Goal: Communication & Community: Answer question/provide support

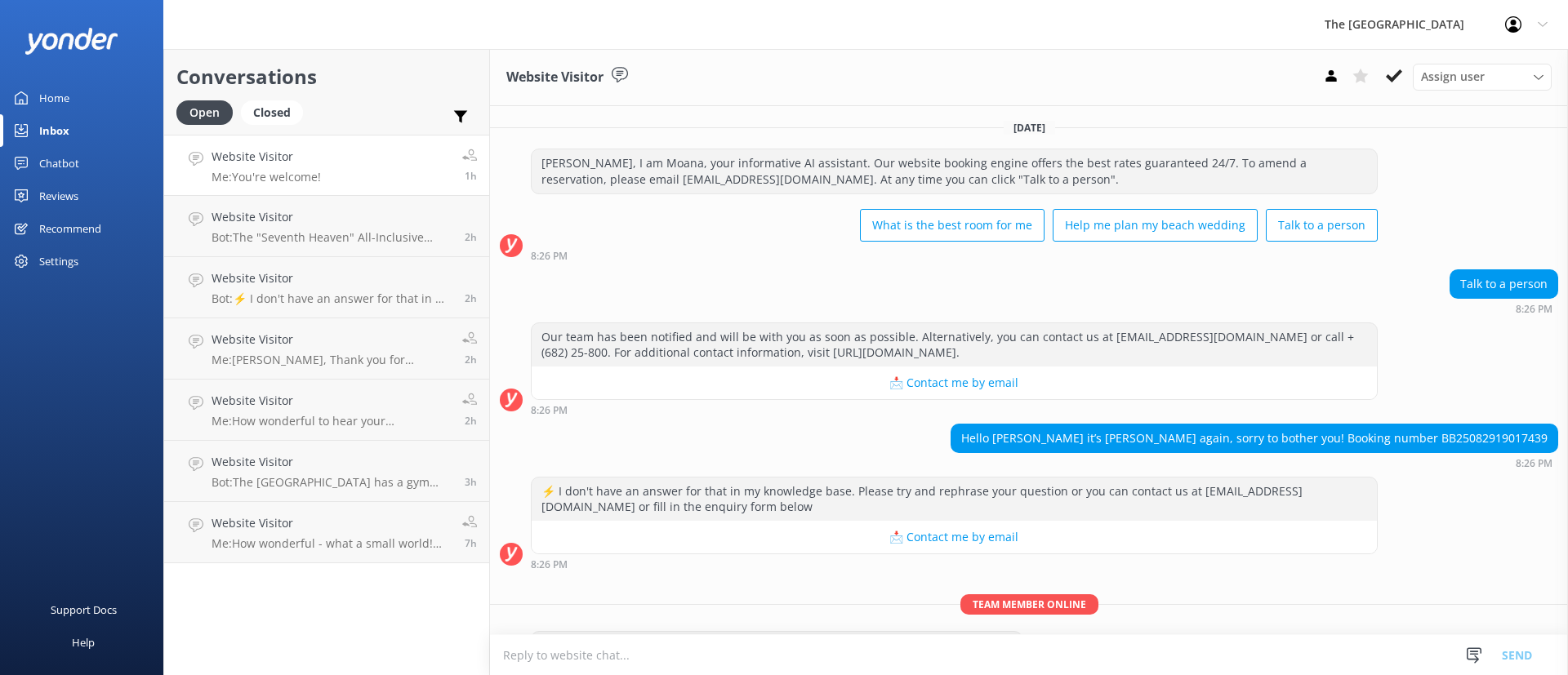
scroll to position [1455, 0]
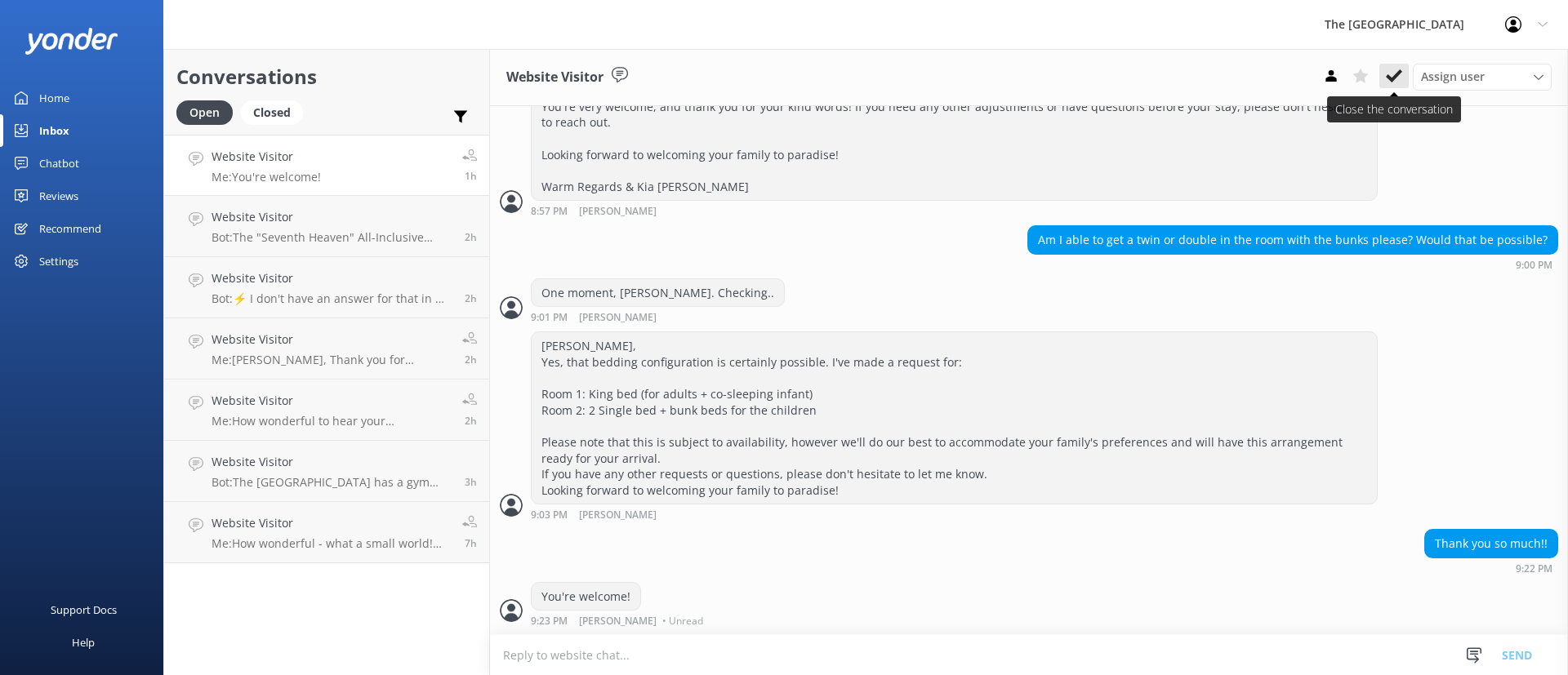
click at [1397, 73] on use at bounding box center [1394, 76] width 16 height 13
click at [396, 475] on p "Bot: The [GEOGRAPHIC_DATA] has a gym that is air-conditioned and offers free we…" at bounding box center [332, 482] width 241 height 14
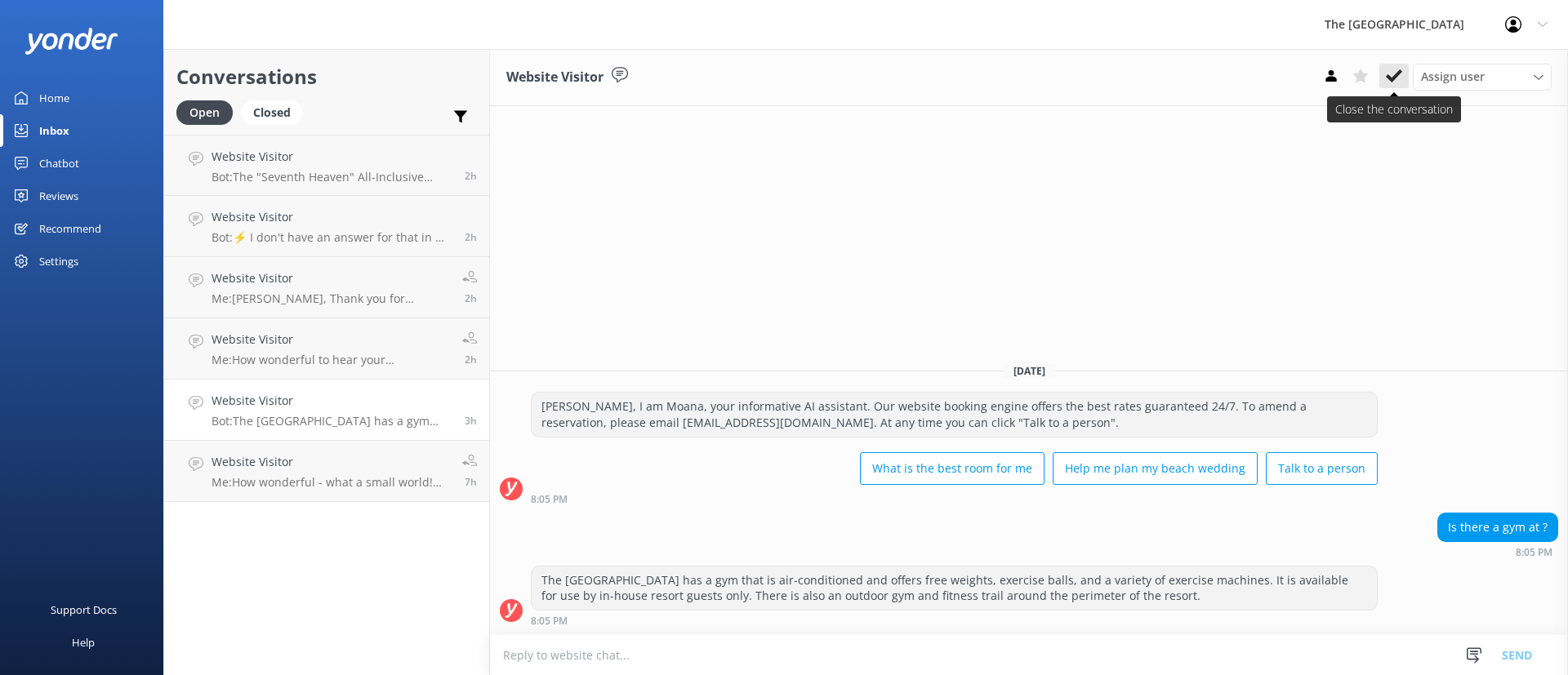
click at [1393, 69] on icon at bounding box center [1394, 76] width 16 height 16
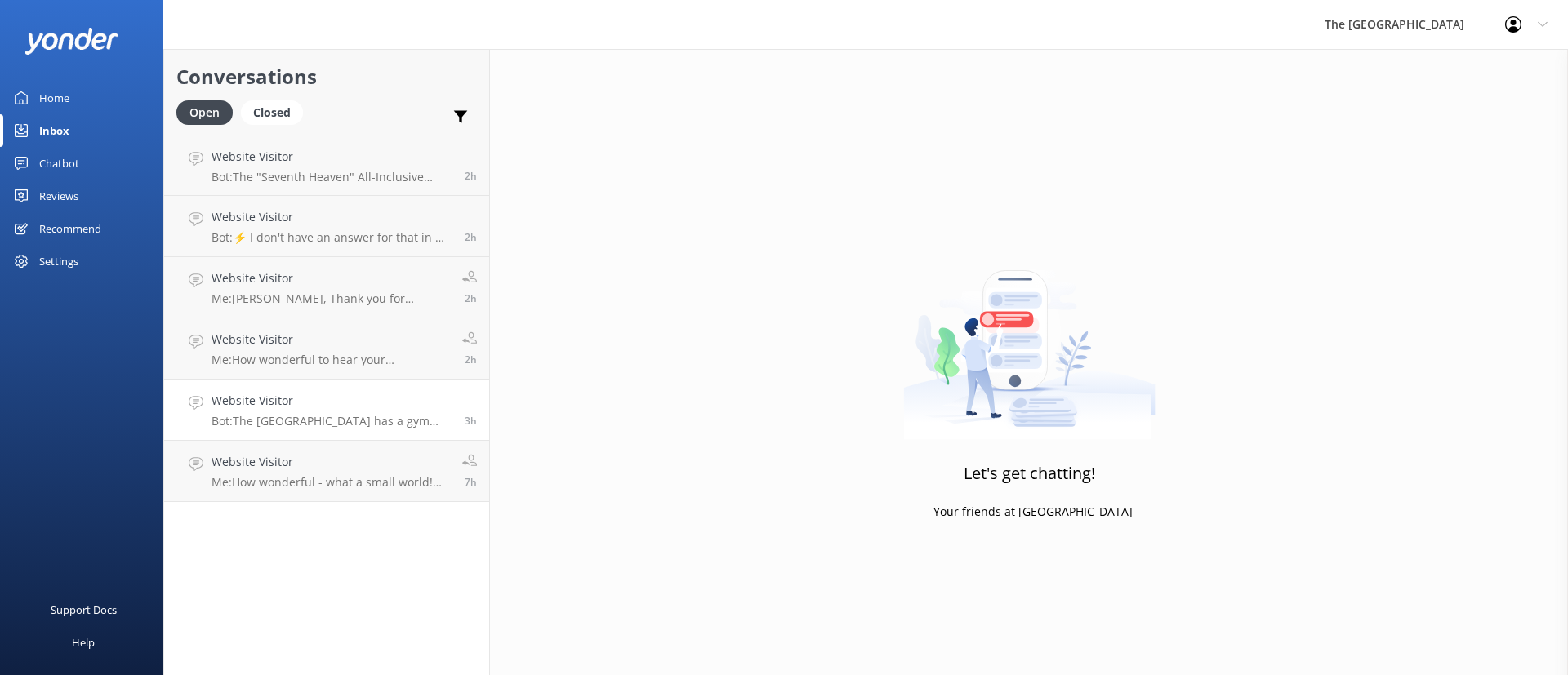
click at [386, 415] on p "Bot: The [GEOGRAPHIC_DATA] has a gym that is air-conditioned and offers free we…" at bounding box center [332, 421] width 241 height 14
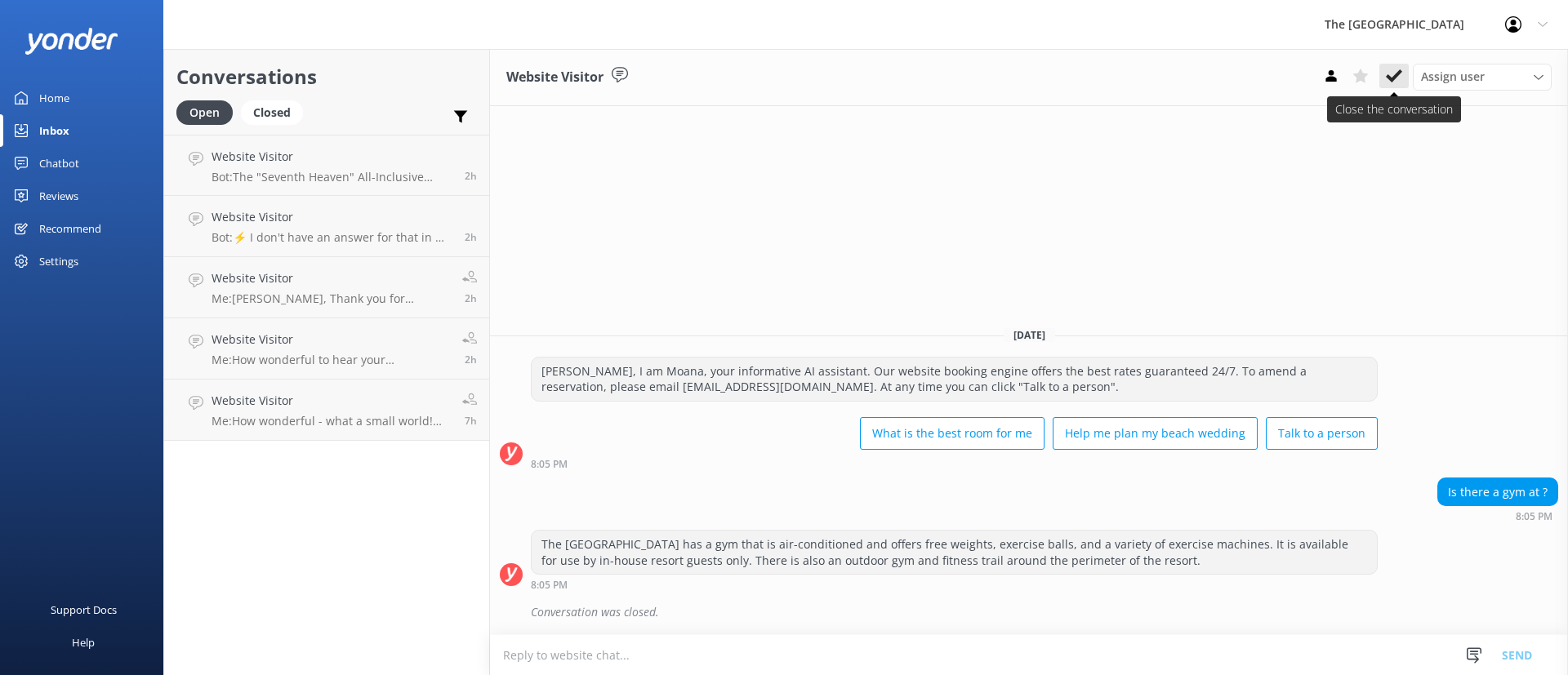
click at [1391, 68] on icon at bounding box center [1394, 76] width 16 height 16
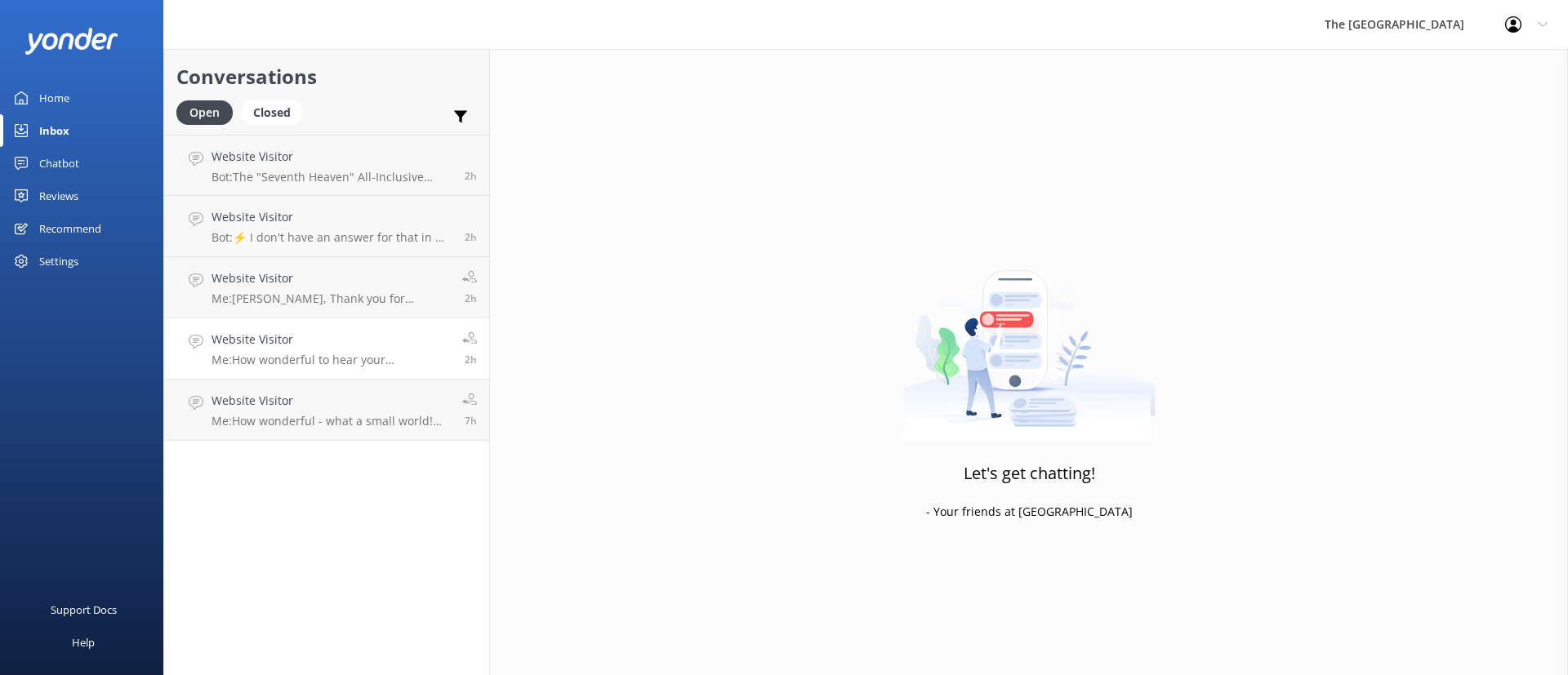
click at [364, 342] on h4 "Website Visitor" at bounding box center [331, 339] width 238 height 18
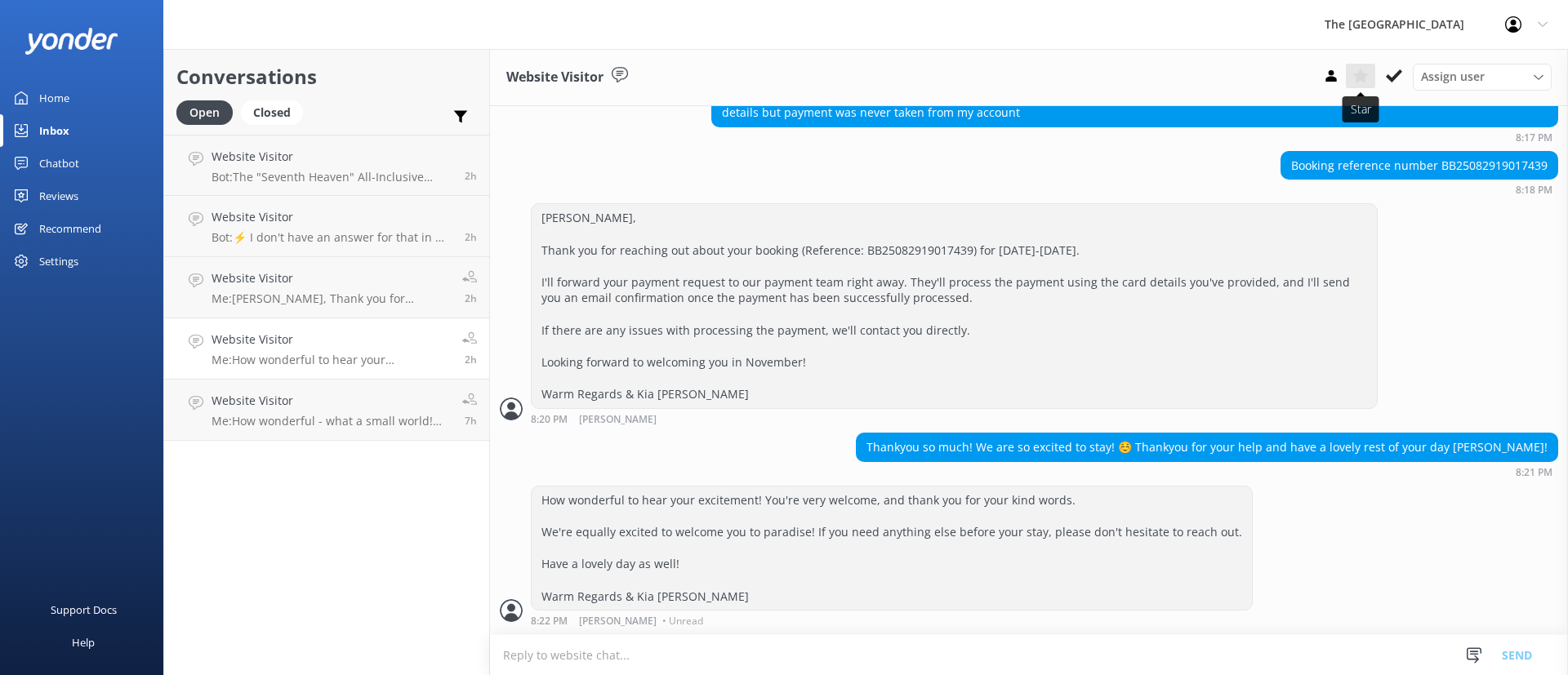
scroll to position [513, 0]
click at [1395, 71] on icon at bounding box center [1394, 76] width 16 height 16
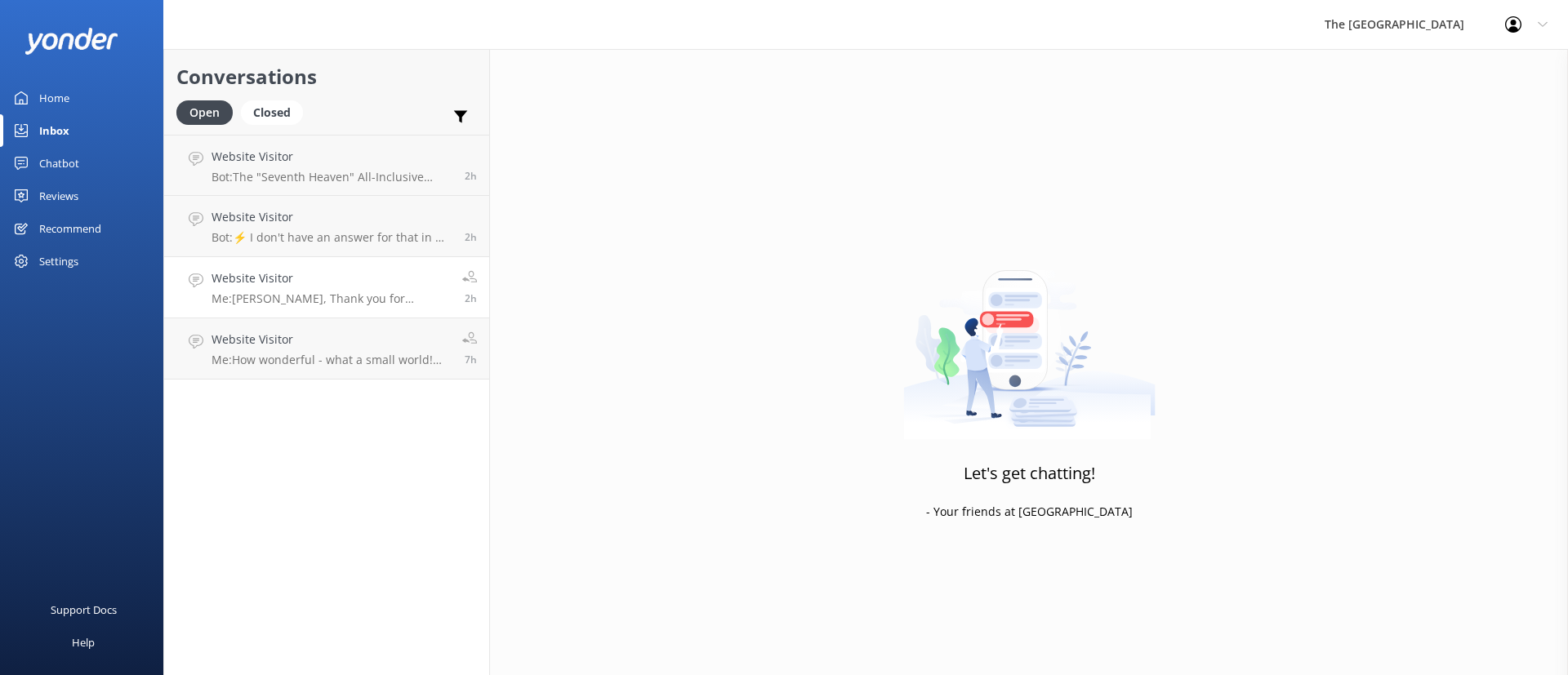
click at [370, 297] on p "Me: [PERSON_NAME], Thank you for reaching out about your 2-Bedroom Interconnect…" at bounding box center [331, 298] width 238 height 14
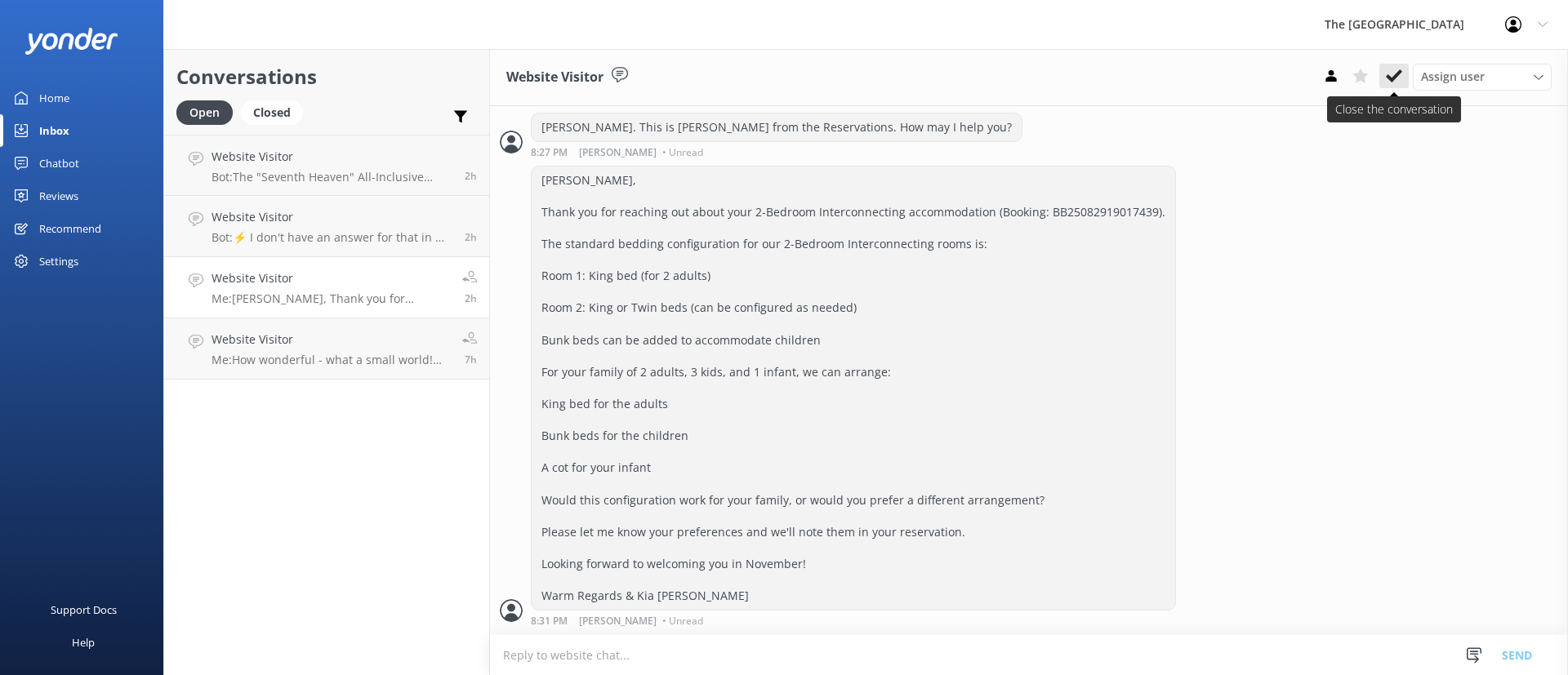
scroll to position [429, 0]
click at [1388, 77] on use at bounding box center [1394, 76] width 16 height 13
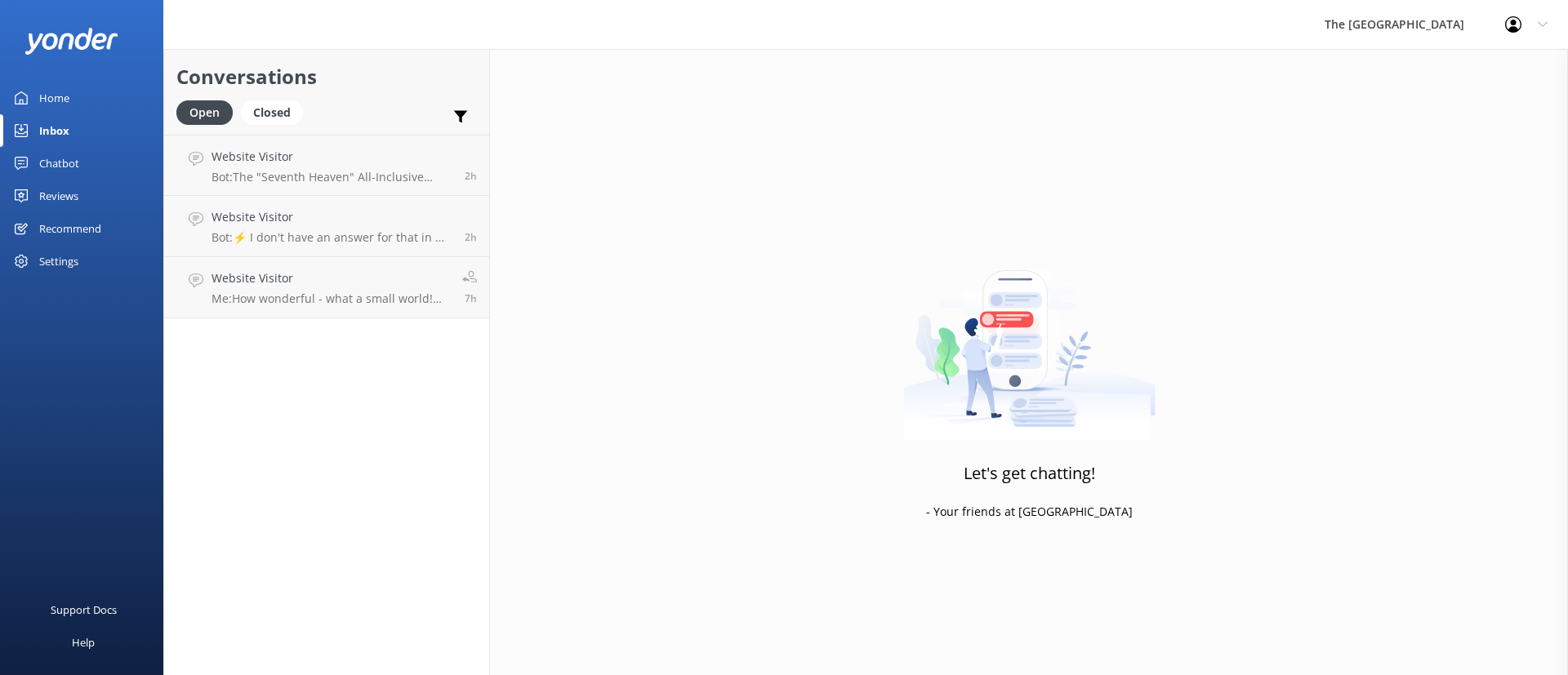
click at [384, 335] on div "Conversations Open Closed Important Assigned to me Unassigned Website Visitor B…" at bounding box center [327, 362] width 327 height 627
click at [370, 281] on h4 "Website Visitor" at bounding box center [331, 278] width 238 height 18
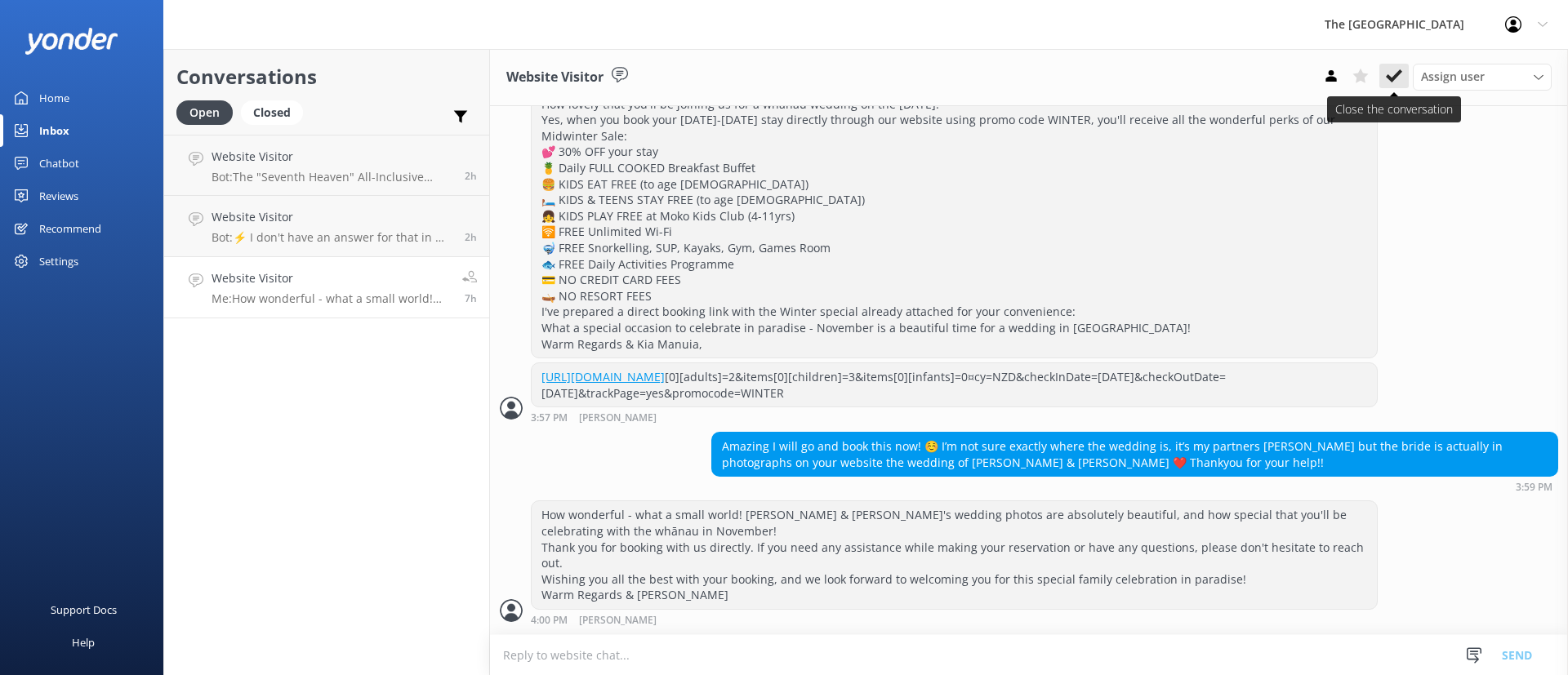
scroll to position [909, 0]
click at [1399, 77] on icon at bounding box center [1394, 76] width 16 height 16
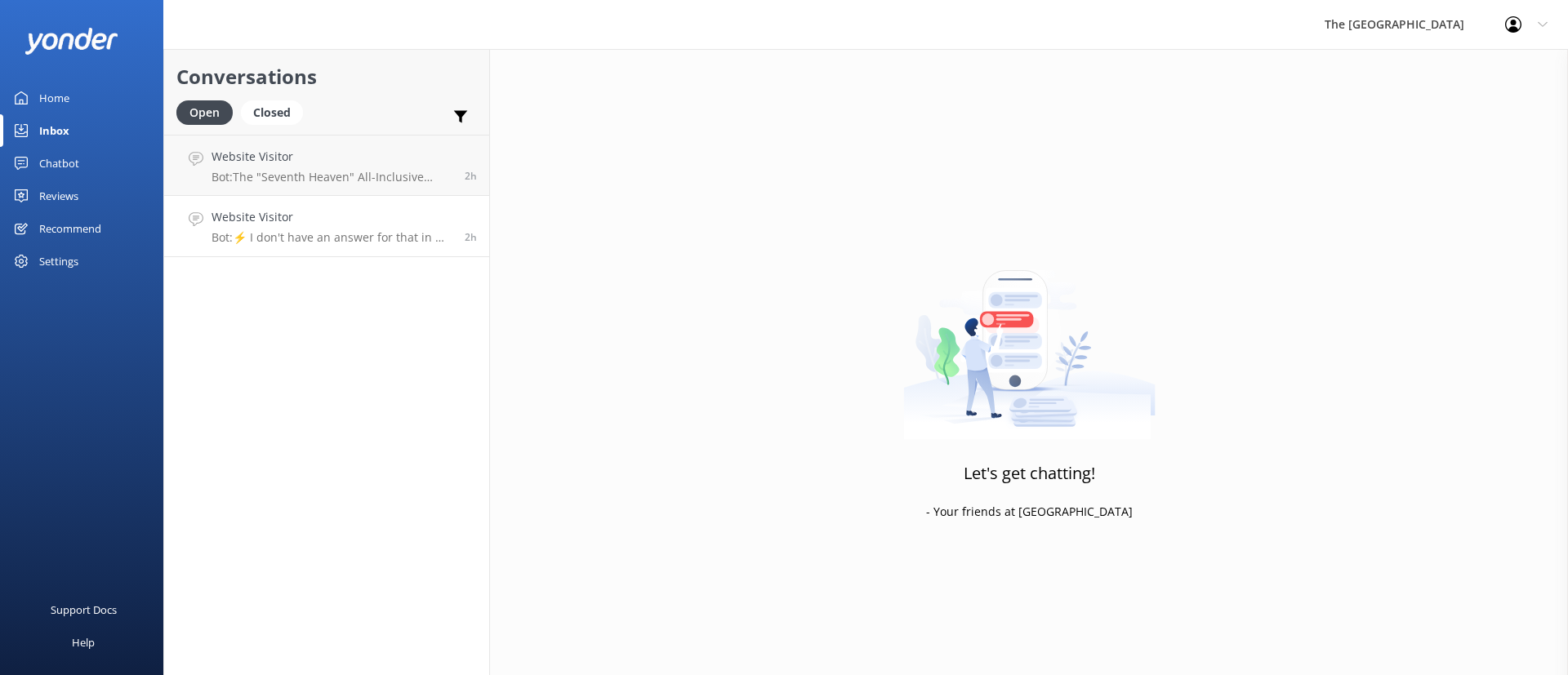
click at [269, 231] on p "Bot: ⚡ I don't have an answer for that in my knowledge base. Please try and rep…" at bounding box center [332, 237] width 241 height 14
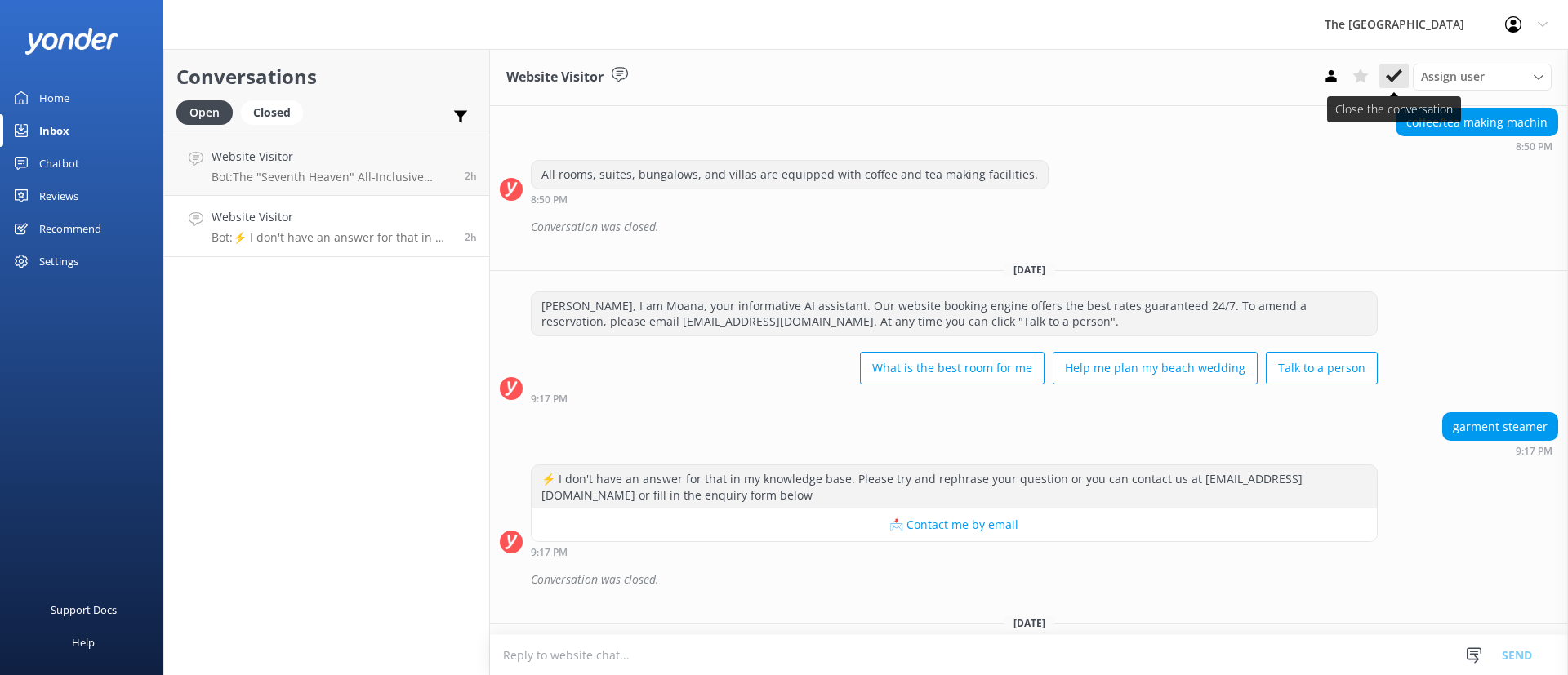
click at [1393, 84] on button at bounding box center [1394, 76] width 30 height 25
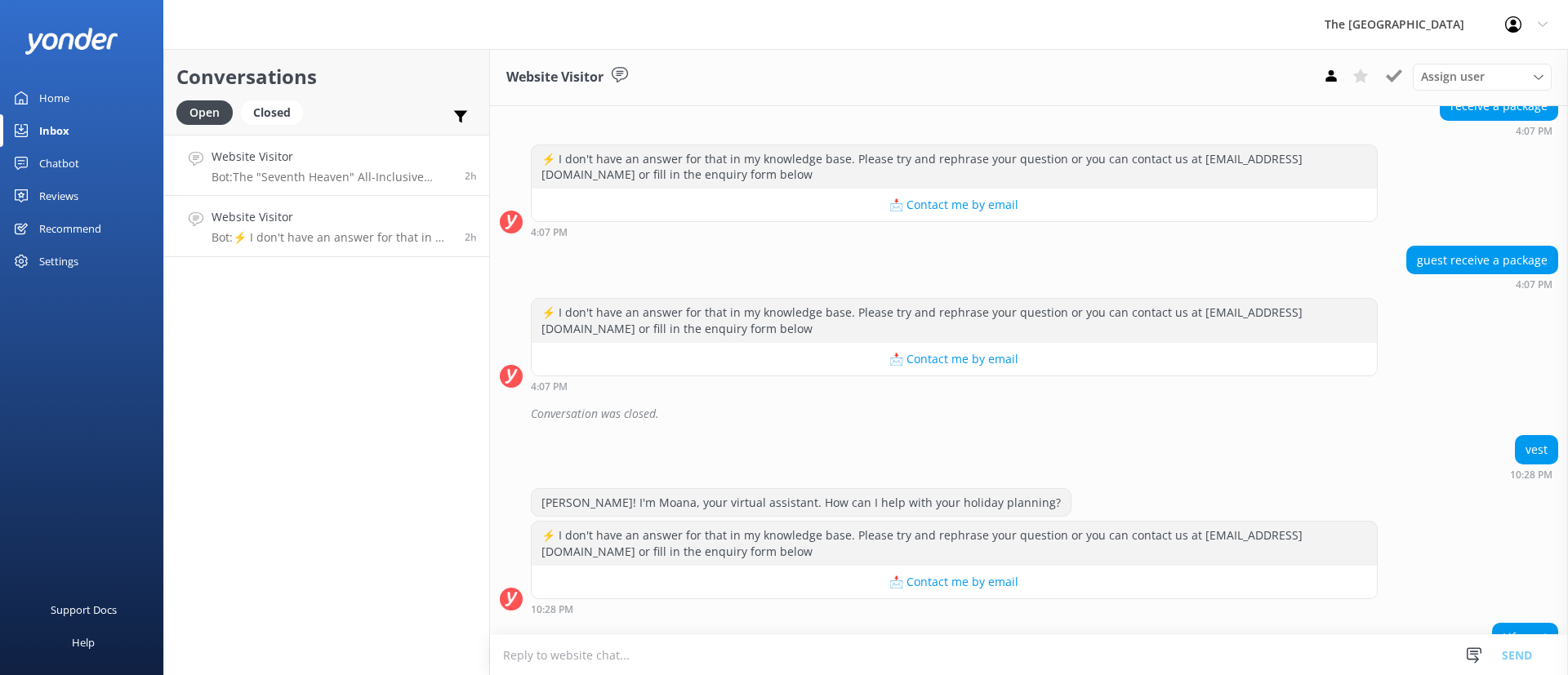
scroll to position [16254, 0]
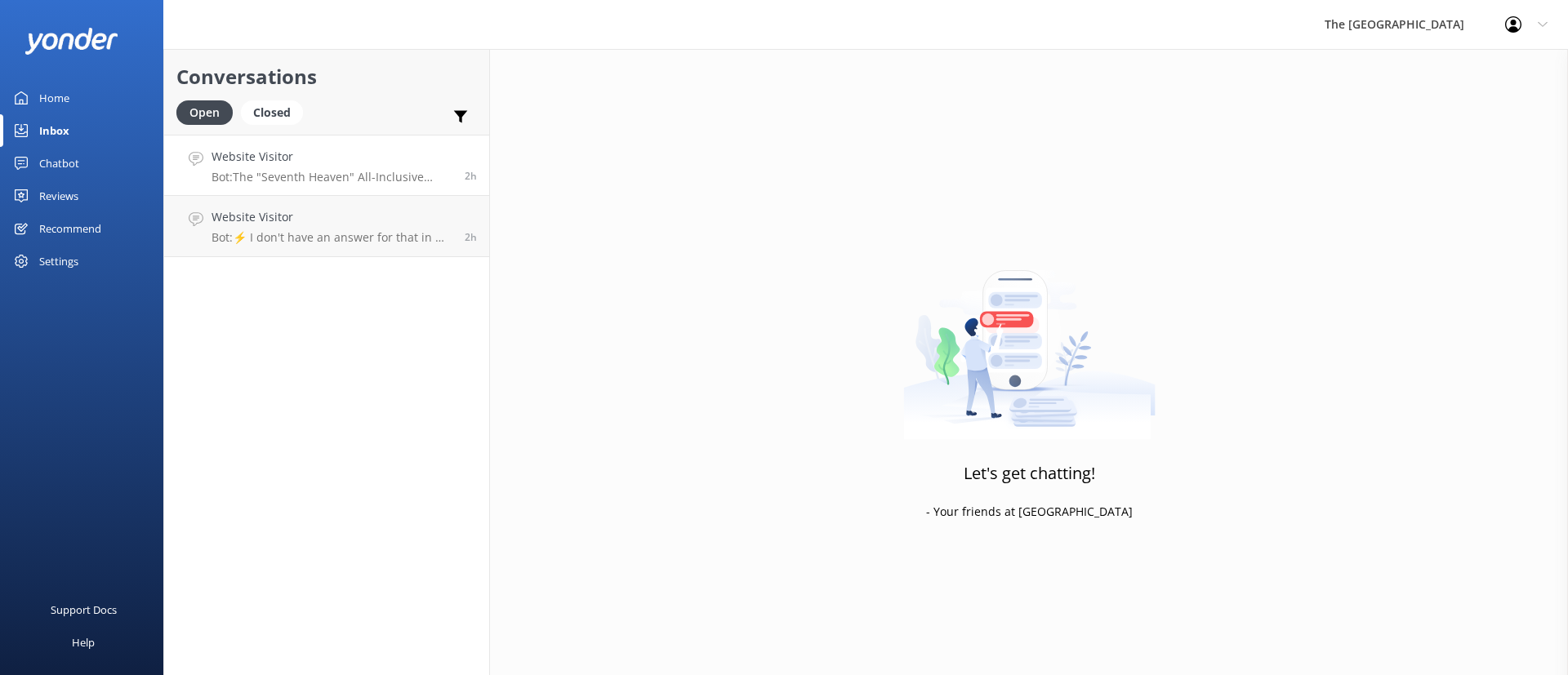
click at [367, 179] on p "Bot: The "Seventh Heaven" All-Inclusive Wedding Package includes a $1,000 bar t…" at bounding box center [332, 177] width 241 height 14
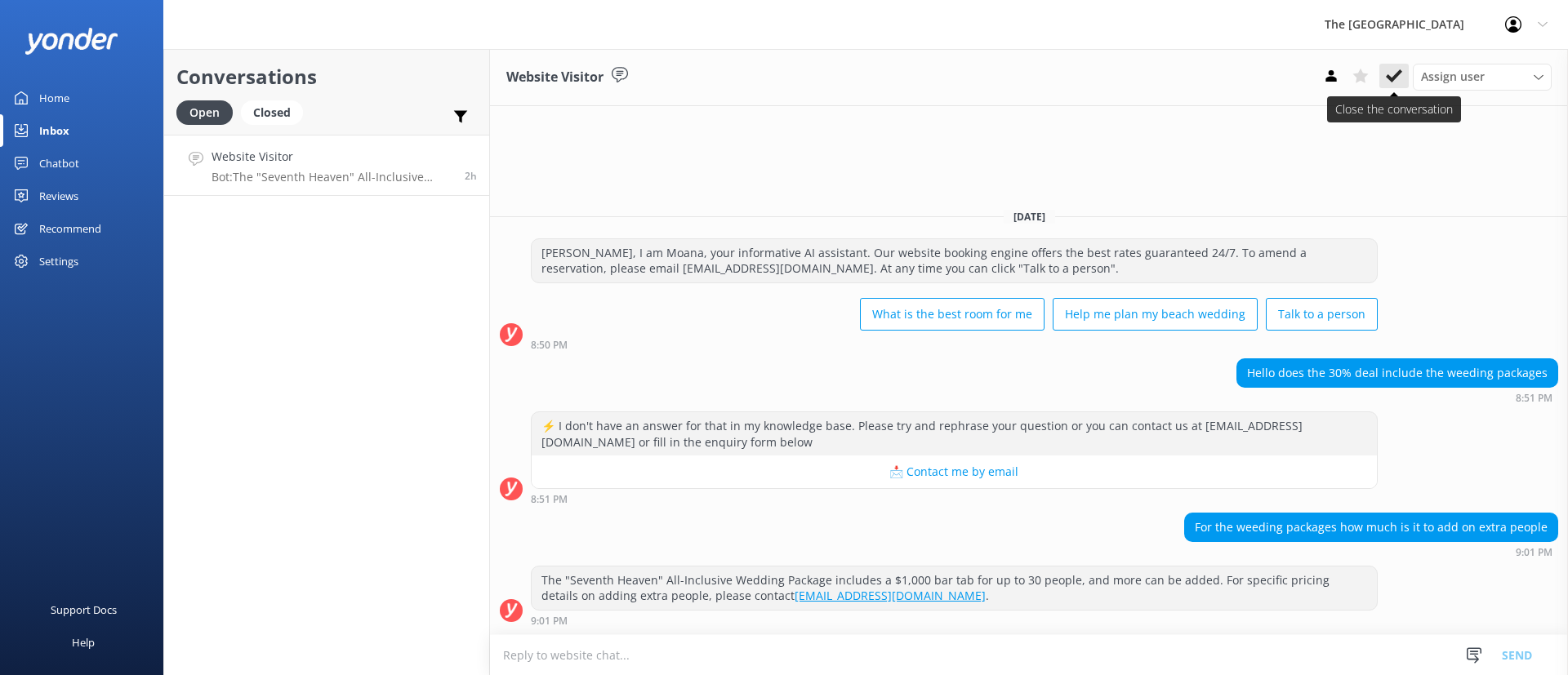
click at [1392, 71] on icon at bounding box center [1394, 76] width 16 height 16
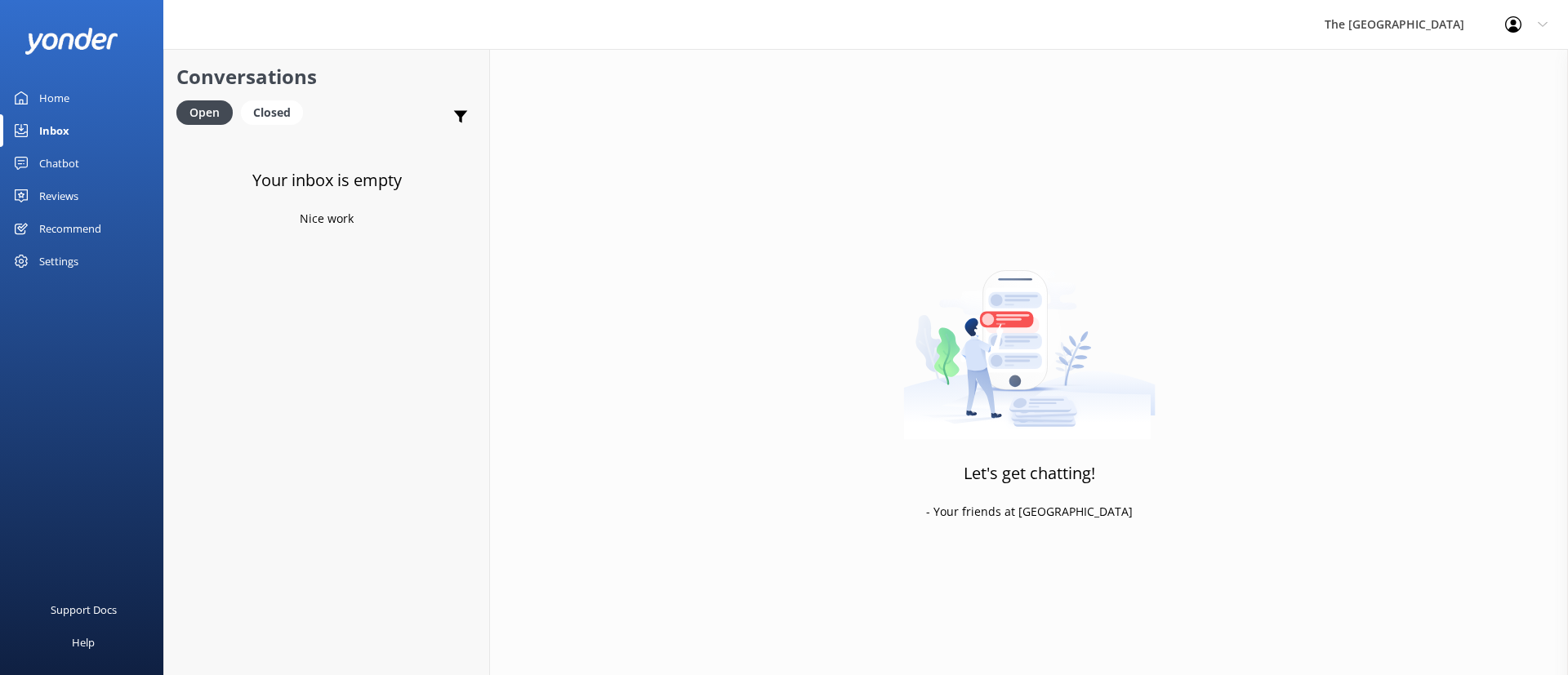
click at [281, 343] on div "Your inbox is empty Nice work" at bounding box center [327, 472] width 325 height 675
